Goal: Transaction & Acquisition: Purchase product/service

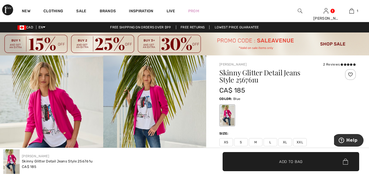
scroll to position [48, 0]
click at [354, 13] on img at bounding box center [352, 11] width 5 height 7
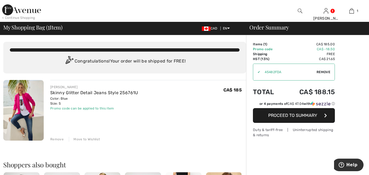
click at [327, 73] on span "Remove" at bounding box center [324, 72] width 14 height 5
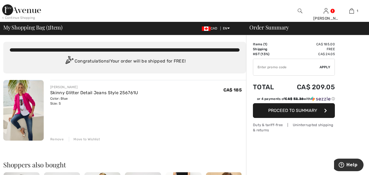
click at [292, 68] on input "TEXT" at bounding box center [286, 67] width 66 height 16
type input "SALEAVENUE"
click at [327, 68] on span "Apply" at bounding box center [325, 67] width 11 height 5
click at [326, 64] on div "✔ Apply Remove" at bounding box center [294, 67] width 82 height 17
click at [327, 68] on span "Remove" at bounding box center [324, 67] width 14 height 5
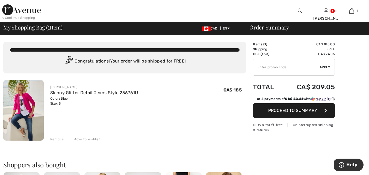
click at [281, 69] on input "TEXT" at bounding box center [286, 67] width 66 height 16
paste input "45482FDA"
type input "45482FDA"
click at [327, 66] on span "Apply" at bounding box center [325, 67] width 11 height 5
